Goal: Transaction & Acquisition: Purchase product/service

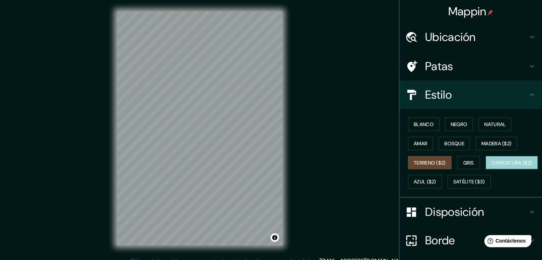
click at [492, 166] on font "Caricatura ($2)" at bounding box center [512, 163] width 41 height 6
click at [462, 187] on div "Blanco Negro Natural Amar Bosque Madera ($2) Terreno ($2) Gris Caricatura ($2) …" at bounding box center [473, 153] width 137 height 77
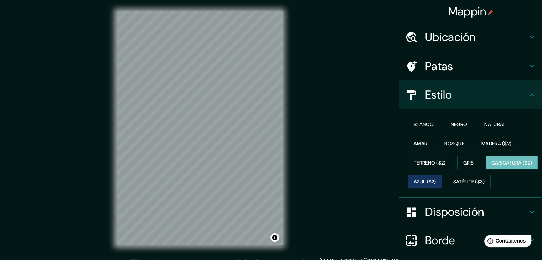
click at [436, 183] on font "Azul ($2)" at bounding box center [425, 182] width 22 height 6
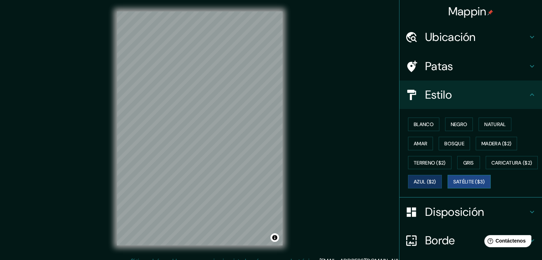
click at [454, 185] on font "Satélite ($3)" at bounding box center [470, 182] width 32 height 6
click at [480, 148] on button "Madera ($2)" at bounding box center [496, 144] width 41 height 14
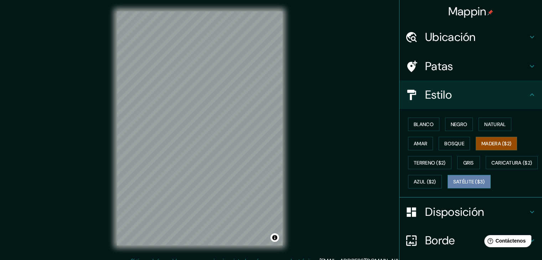
click at [454, 185] on font "Satélite ($3)" at bounding box center [470, 182] width 32 height 6
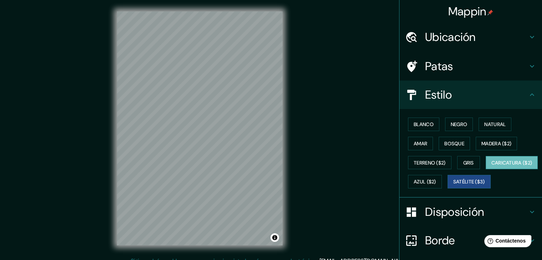
click at [492, 166] on font "Caricatura ($2)" at bounding box center [512, 163] width 41 height 6
click at [500, 147] on font "Madera ($2)" at bounding box center [497, 143] width 30 height 9
click at [492, 168] on font "Caricatura ($2)" at bounding box center [512, 162] width 41 height 9
click at [487, 141] on font "Madera ($2)" at bounding box center [497, 143] width 30 height 6
